Goal: Find contact information: Find contact information

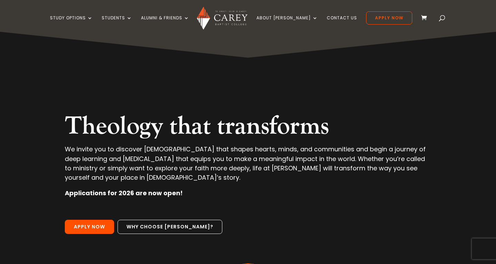
scroll to position [927, 0]
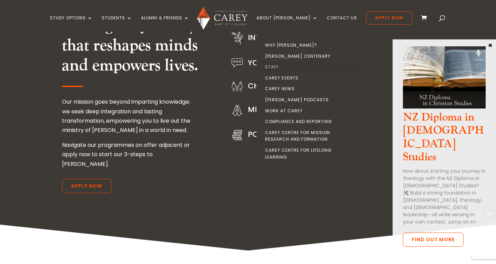
click at [282, 67] on link "Staff" at bounding box center [309, 66] width 103 height 11
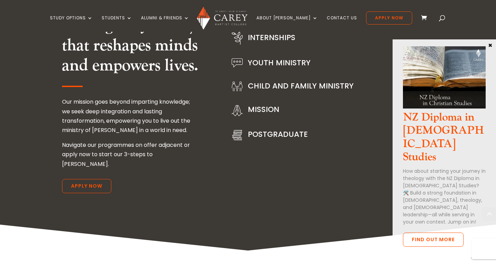
click at [491, 45] on button "×" at bounding box center [490, 45] width 7 height 6
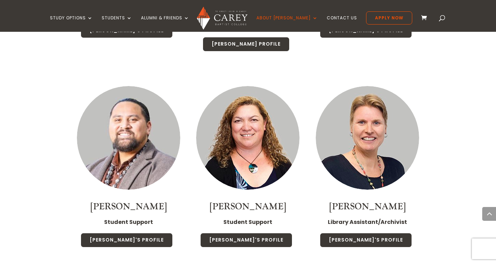
scroll to position [3064, 0]
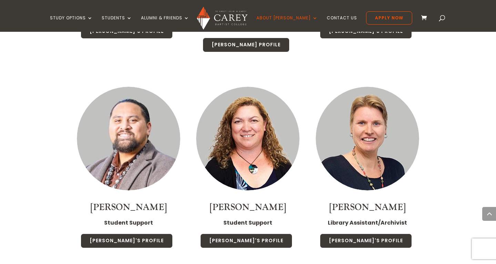
click at [130, 90] on img at bounding box center [128, 138] width 103 height 103
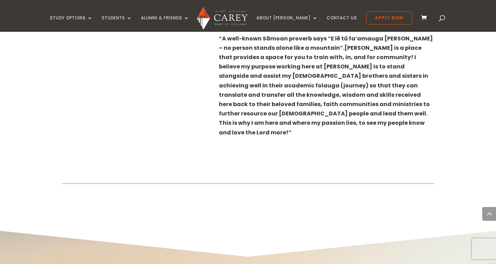
scroll to position [387, 0]
